Goal: Find specific page/section: Find specific page/section

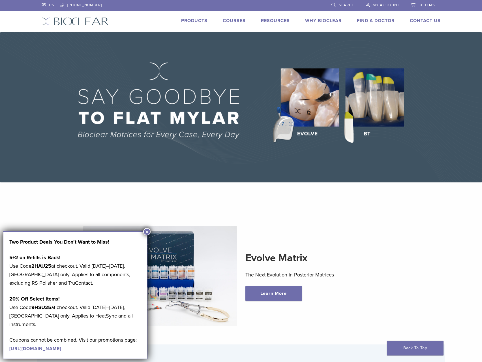
click at [379, 19] on link "Find A Doctor" at bounding box center [376, 21] width 38 height 6
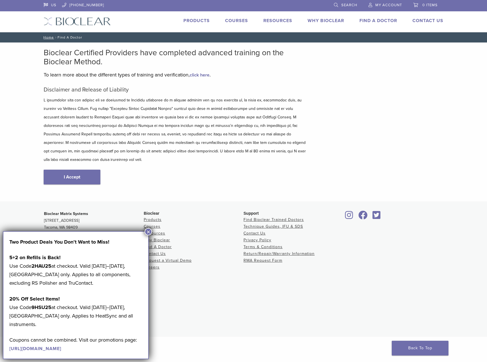
click at [150, 232] on button "×" at bounding box center [147, 231] width 7 height 7
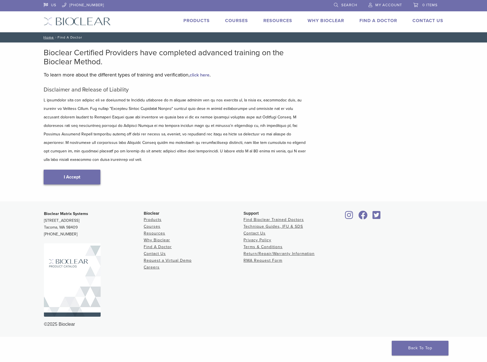
click at [84, 170] on link "I Accept" at bounding box center [72, 177] width 57 height 15
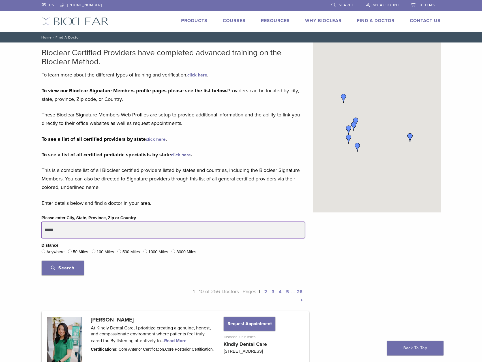
click at [93, 227] on input "*****" at bounding box center [173, 230] width 263 height 16
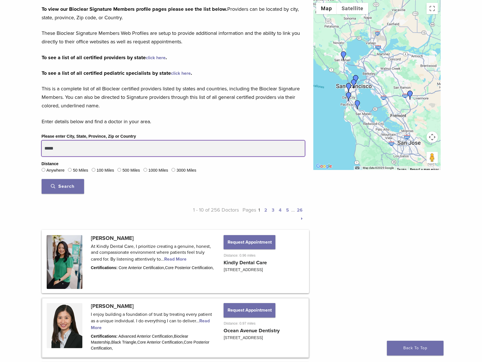
scroll to position [85, 0]
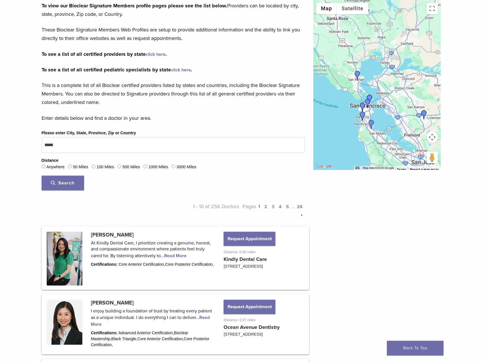
drag, startPoint x: 386, startPoint y: 59, endPoint x: 402, endPoint y: 84, distance: 29.1
click at [400, 79] on div at bounding box center [377, 85] width 127 height 170
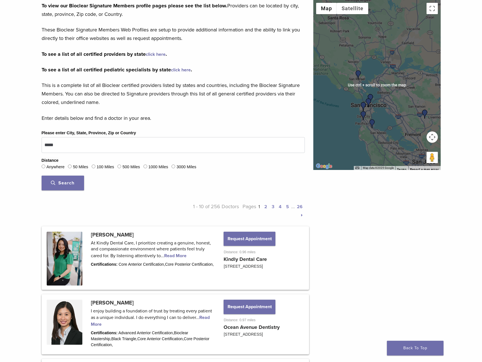
scroll to position [57, 0]
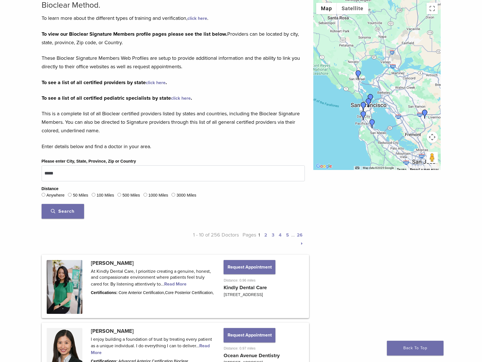
click at [424, 116] on img "Dr. Olivia Nguyen" at bounding box center [425, 114] width 9 height 9
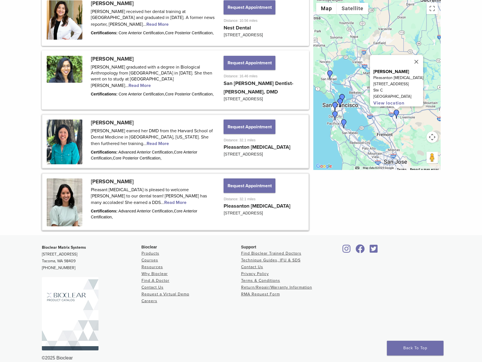
scroll to position [729, 0]
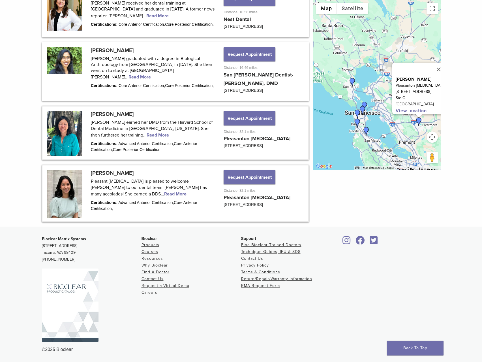
drag, startPoint x: 371, startPoint y: 116, endPoint x: 390, endPoint y: 128, distance: 22.5
click at [391, 127] on div "Dr. Olivia Nguyen Pleasanton Prosthodontics 1475 Cedarwood Ln Ste C Pleasanton,…" at bounding box center [377, 85] width 127 height 170
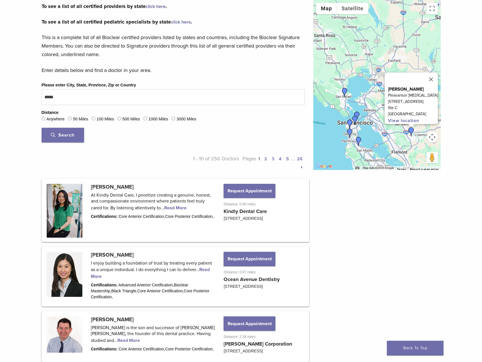
scroll to position [106, 0]
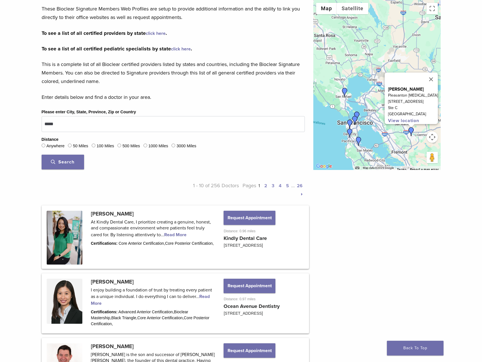
click at [341, 116] on div "Dr. Olivia Nguyen Pleasanton Prosthodontics 1475 Cedarwood Ln Ste C Pleasanton,…" at bounding box center [377, 85] width 127 height 170
click at [433, 75] on button "Close" at bounding box center [432, 80] width 14 height 14
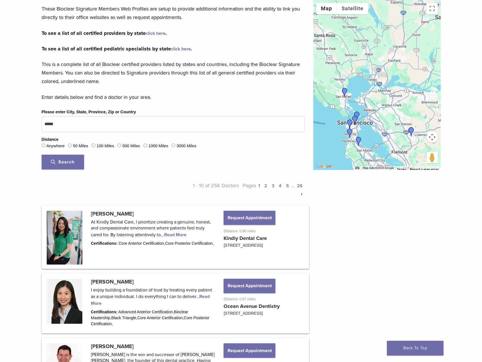
click at [70, 161] on span "Search" at bounding box center [63, 162] width 24 height 6
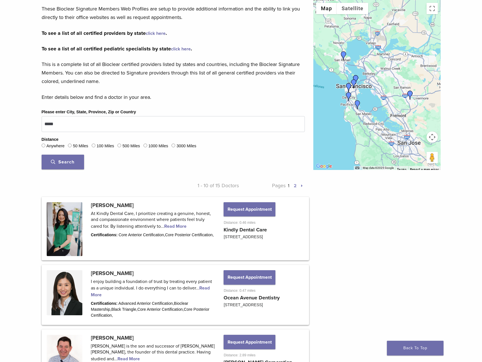
click at [342, 79] on div at bounding box center [377, 85] width 127 height 170
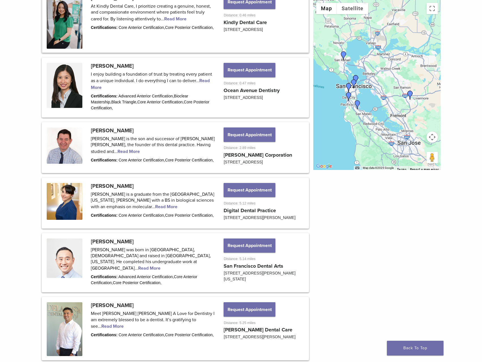
scroll to position [248, 0]
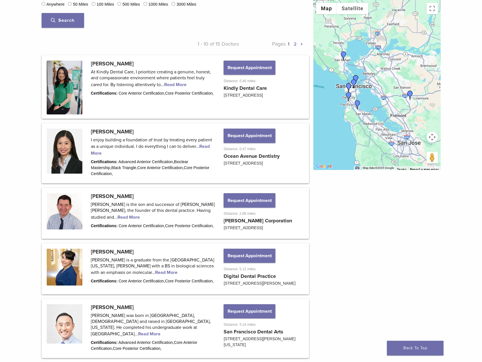
click at [106, 36] on div "Bioclear Certified Providers have completed advanced training on the Bioclear M…" at bounding box center [173, 236] width 263 height 870
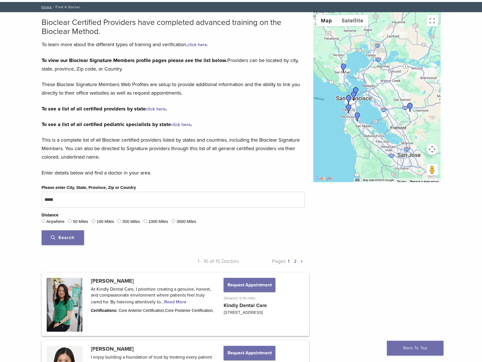
scroll to position [0, 0]
